Goal: Task Accomplishment & Management: Manage account settings

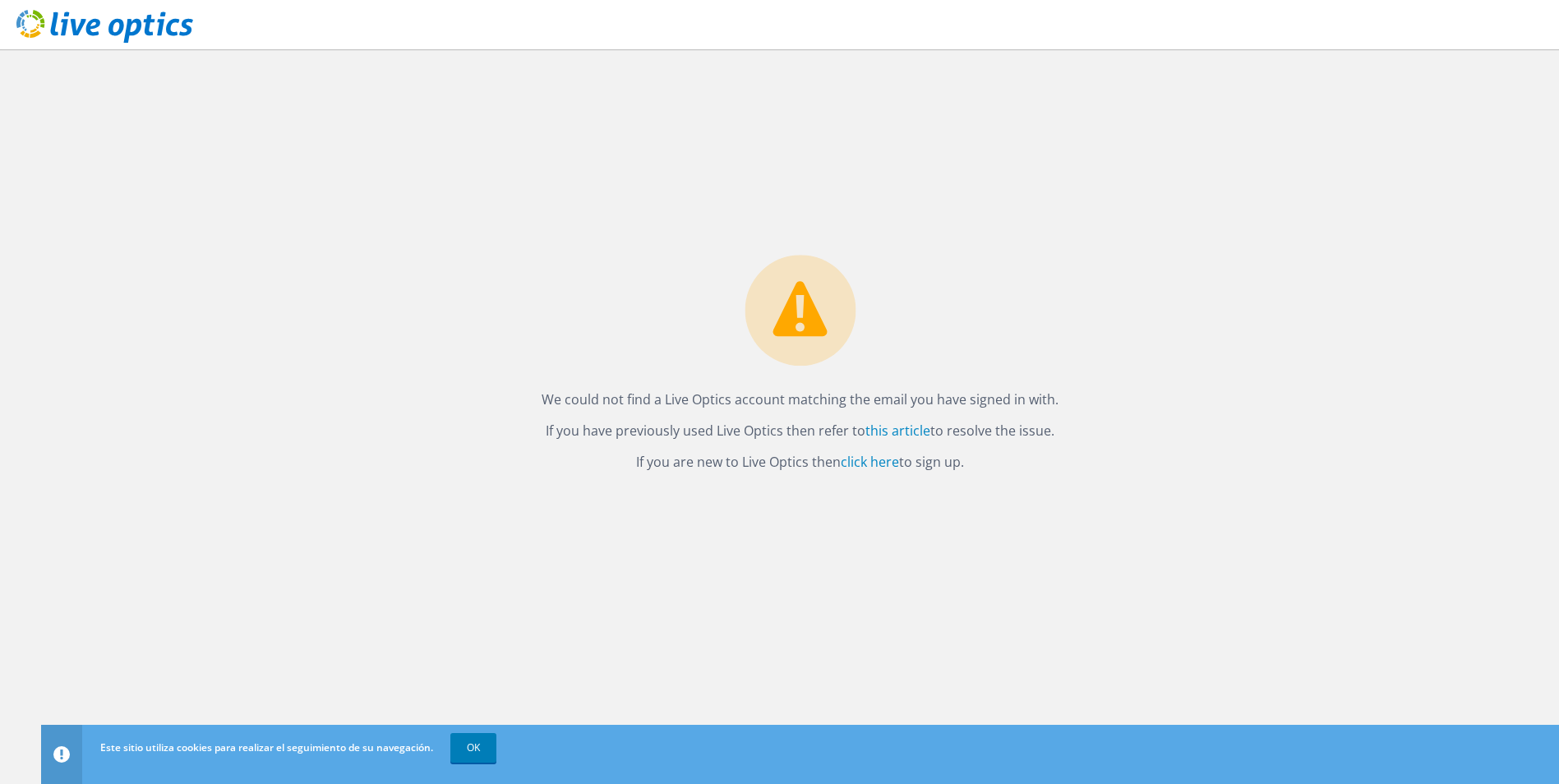
click at [501, 743] on span "OK" at bounding box center [475, 747] width 59 height 14
click at [492, 746] on link "OK" at bounding box center [474, 748] width 46 height 30
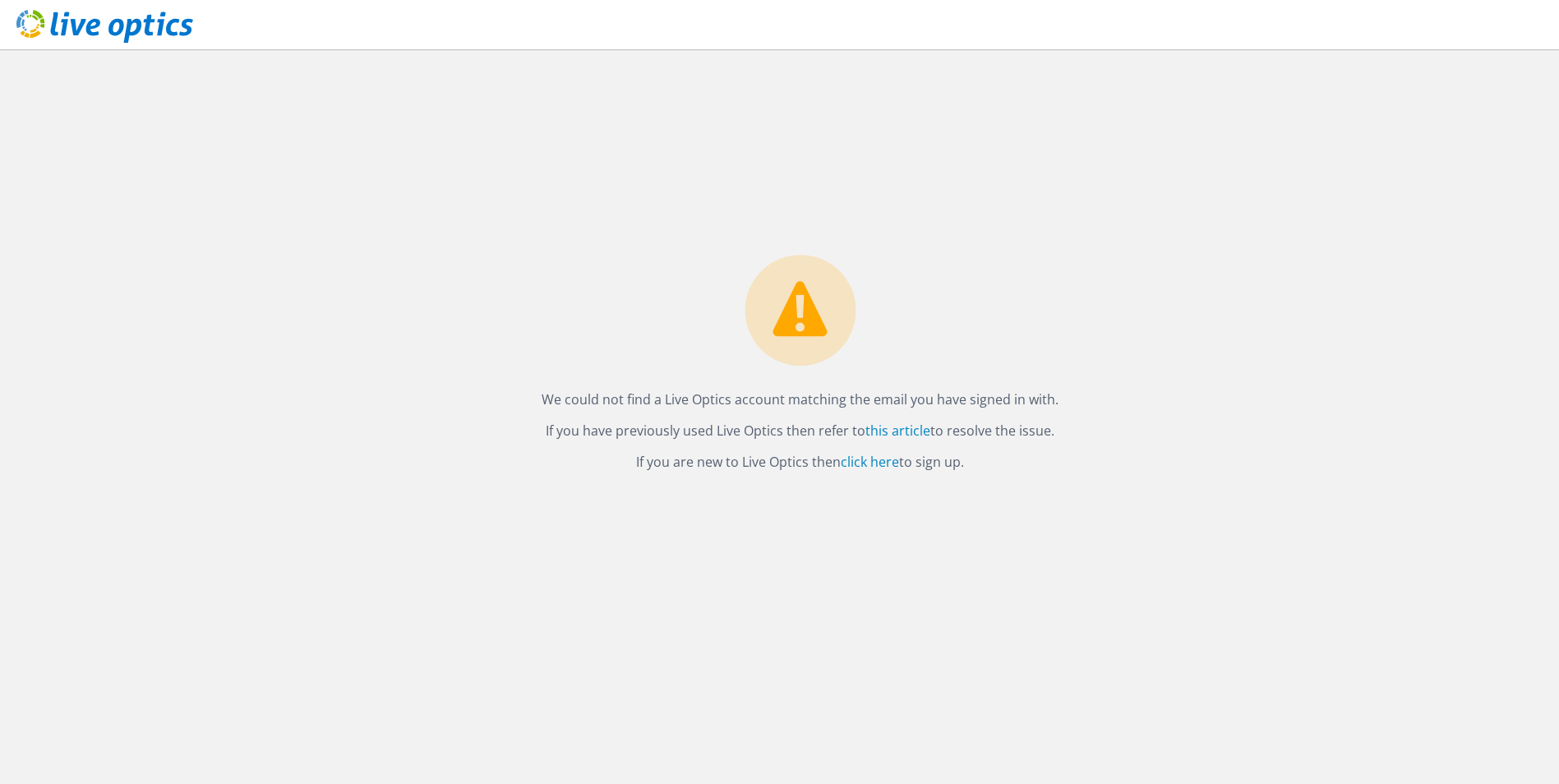
drag, startPoint x: 982, startPoint y: 464, endPoint x: 456, endPoint y: 386, distance: 531.8
click at [456, 386] on div "We could not find a Live Optics account matching the email you have signed in w…" at bounding box center [800, 417] width 1518 height 735
copy div "We could not find a Live Optics account matching the email you have signed in w…"
click at [859, 467] on link "click here" at bounding box center [869, 462] width 59 height 18
